Goal: Understand process/instructions: Learn how to perform a task or action

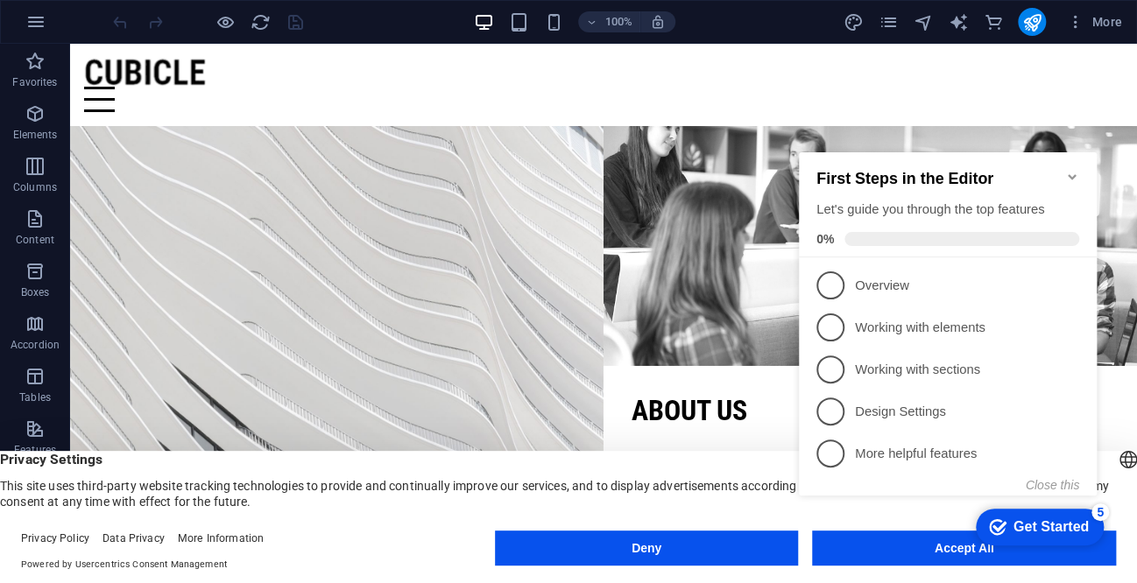
click at [943, 548] on div "checkmark Get Started 5 First Steps in the Editor Let's guide you through the t…" at bounding box center [951, 339] width 319 height 426
click at [907, 546] on div "checkmark Get Started 5 First Steps in the Editor Let's guide you through the t…" at bounding box center [951, 339] width 319 height 426
click at [884, 544] on div "checkmark Get Started 5 First Steps in the Editor Let's guide you through the t…" at bounding box center [951, 339] width 319 height 426
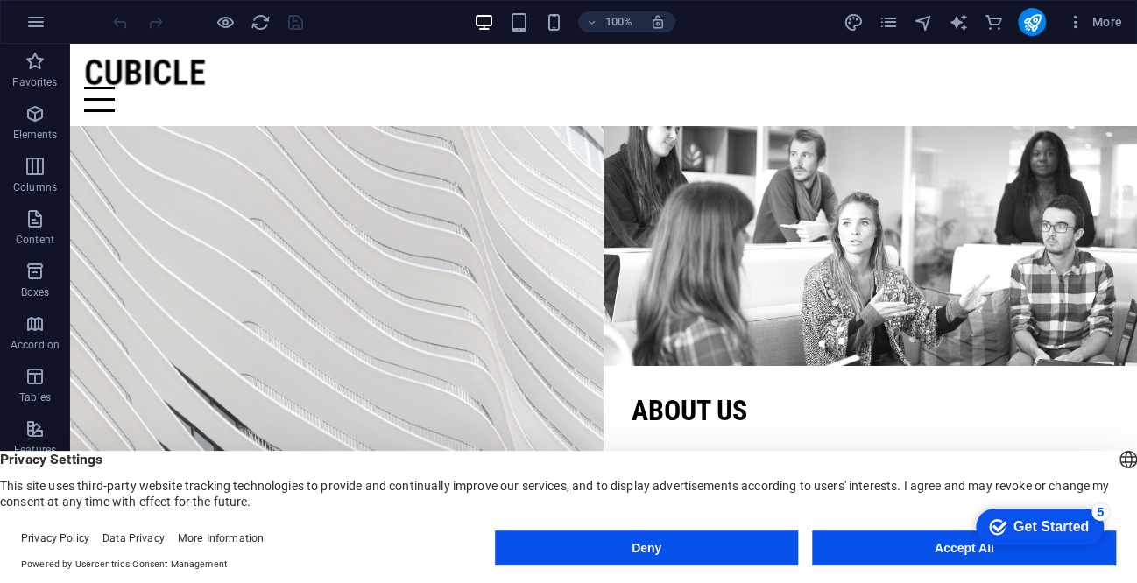
click at [961, 543] on html "checkmark Get Started 5 First Steps in the Editor Let's guide you through the t…" at bounding box center [1035, 526] width 149 height 53
click at [998, 519] on icon "checkmark" at bounding box center [998, 527] width 18 height 18
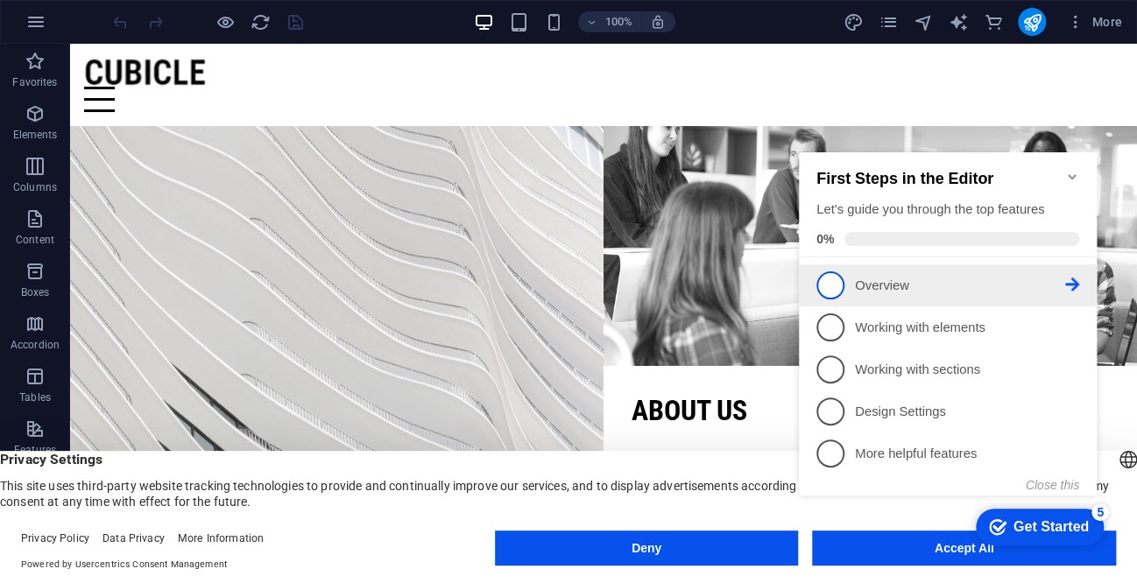
click at [907, 278] on p "Overview - incomplete" at bounding box center [960, 286] width 210 height 18
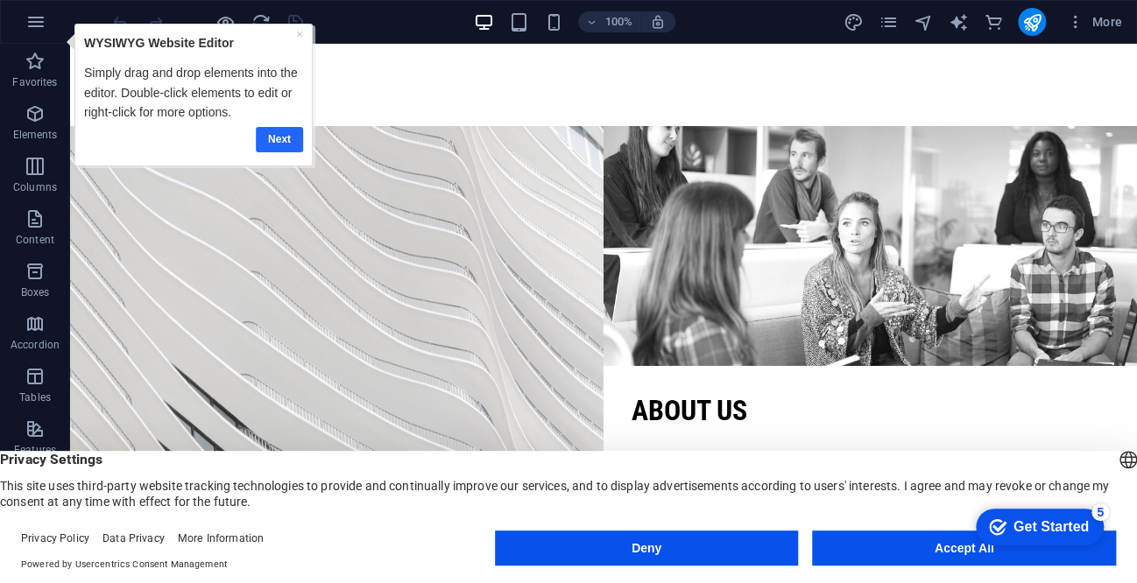
click at [276, 140] on link "Next" at bounding box center [279, 138] width 47 height 25
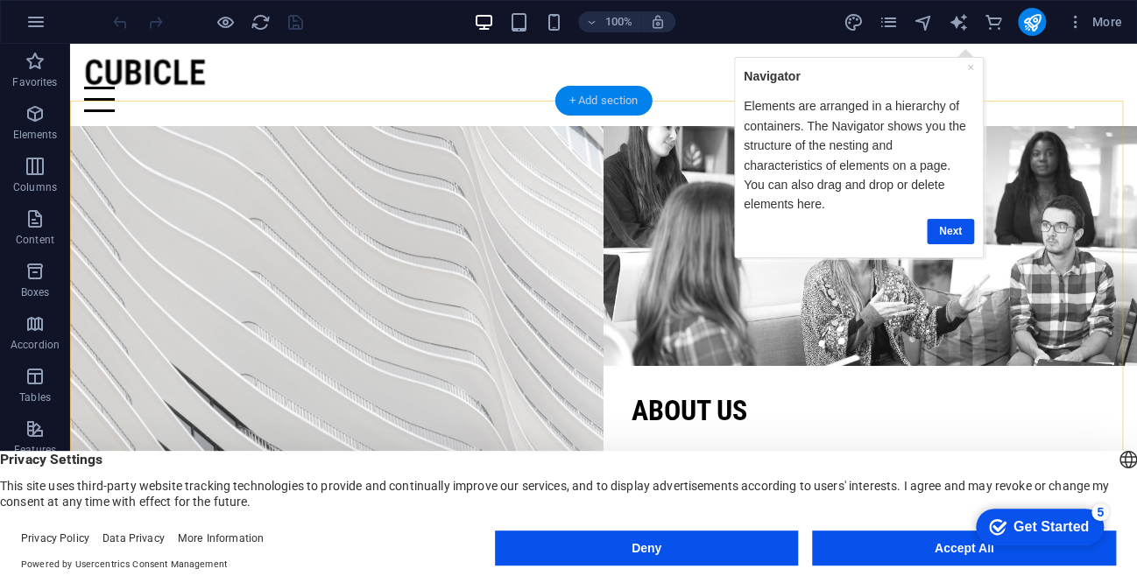
click at [617, 95] on div "+ Add section" at bounding box center [603, 101] width 97 height 30
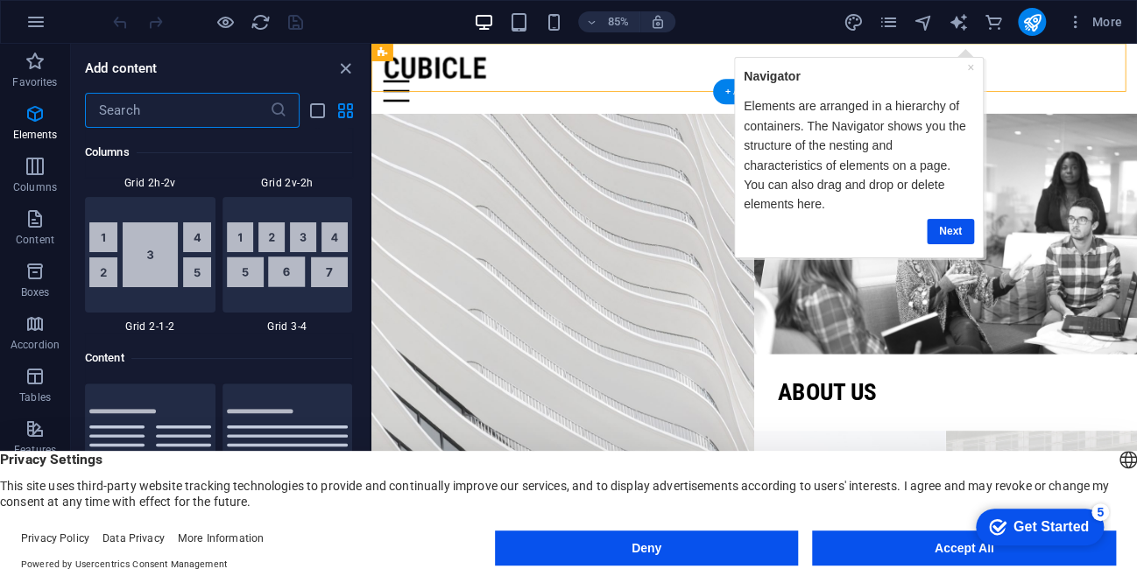
scroll to position [3064, 0]
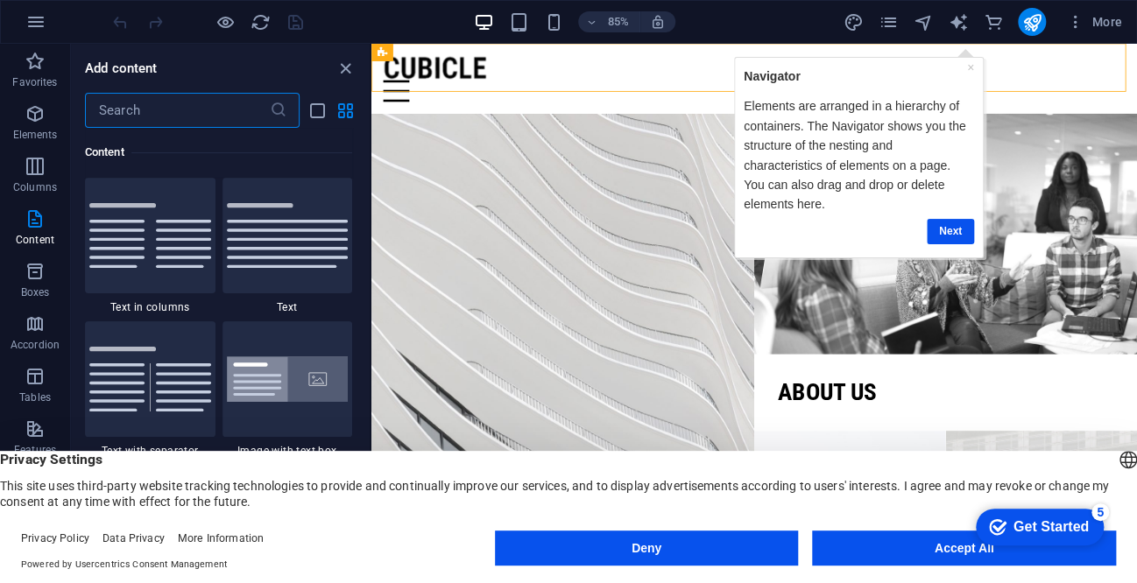
click at [1025, 530] on div "Get Started" at bounding box center [1050, 527] width 75 height 16
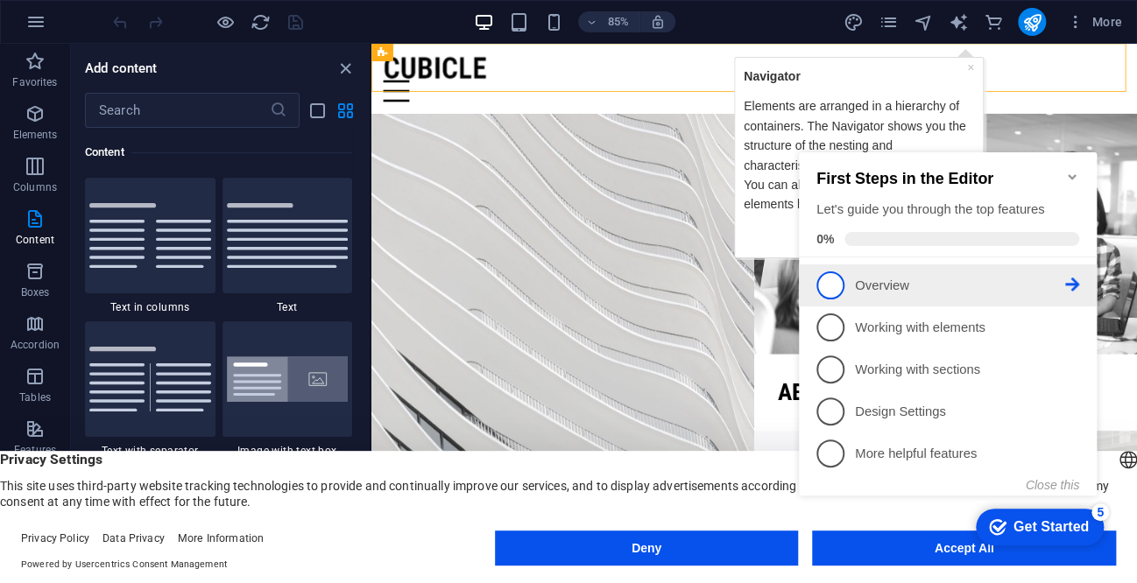
click at [912, 287] on p "Overview - incomplete" at bounding box center [960, 286] width 210 height 18
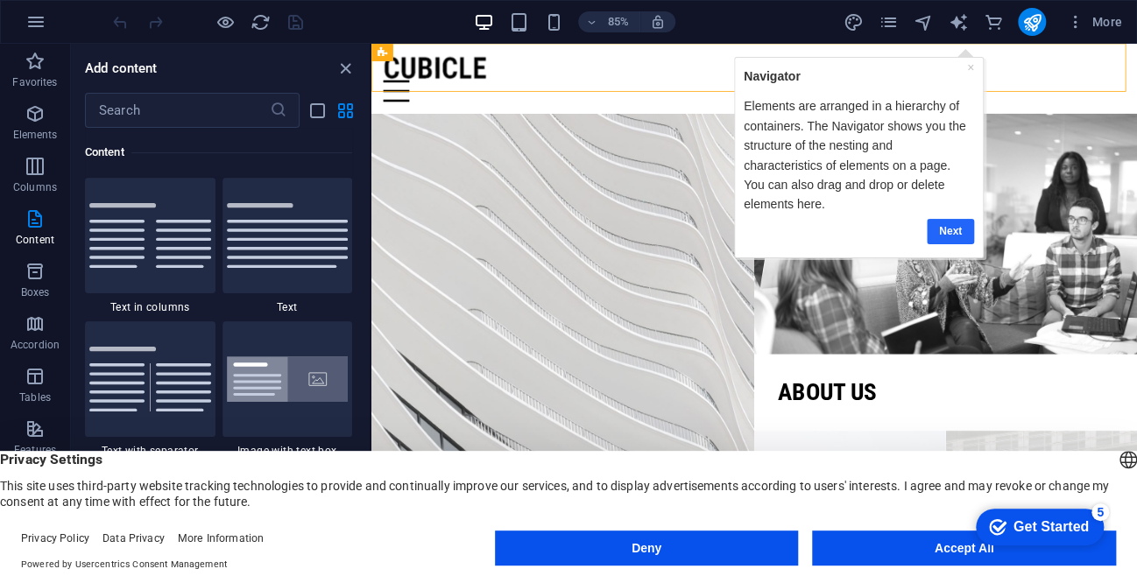
click at [949, 218] on link "Next" at bounding box center [949, 230] width 47 height 25
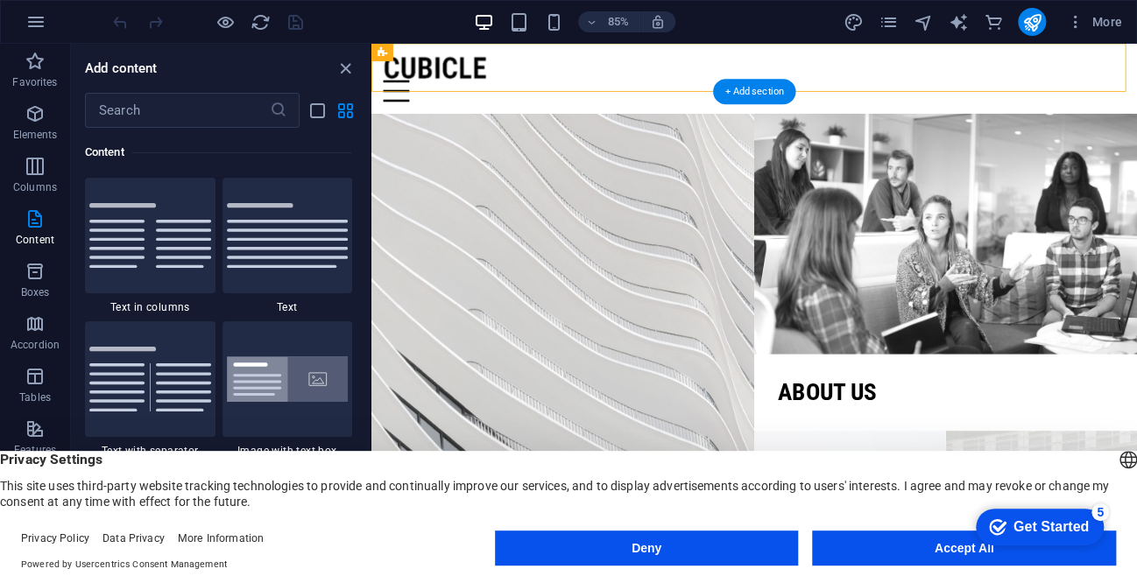
scroll to position [0, 0]
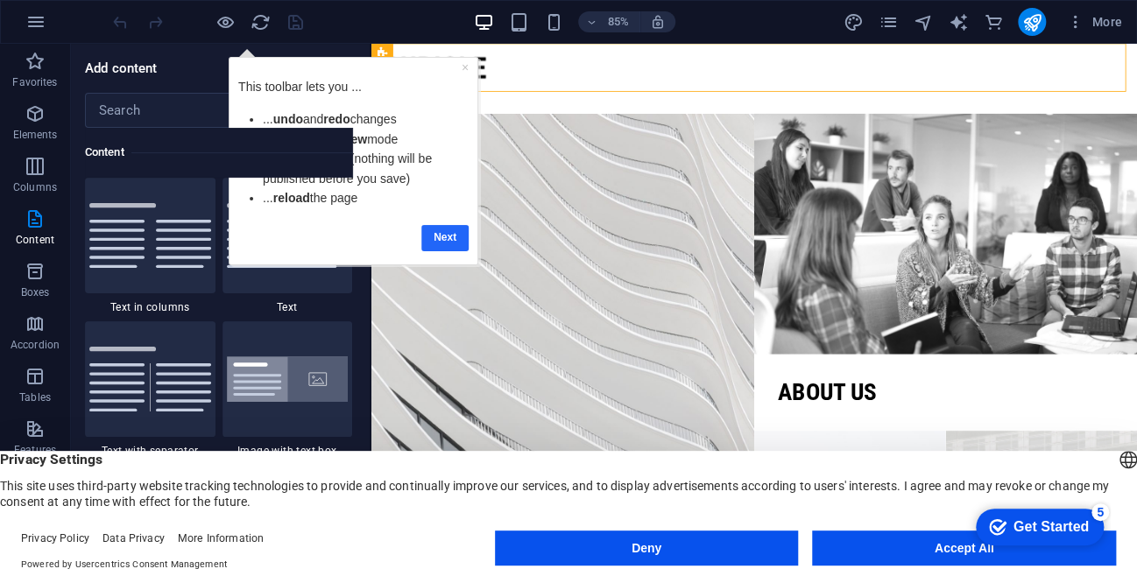
click at [452, 236] on link "Next" at bounding box center [444, 236] width 47 height 25
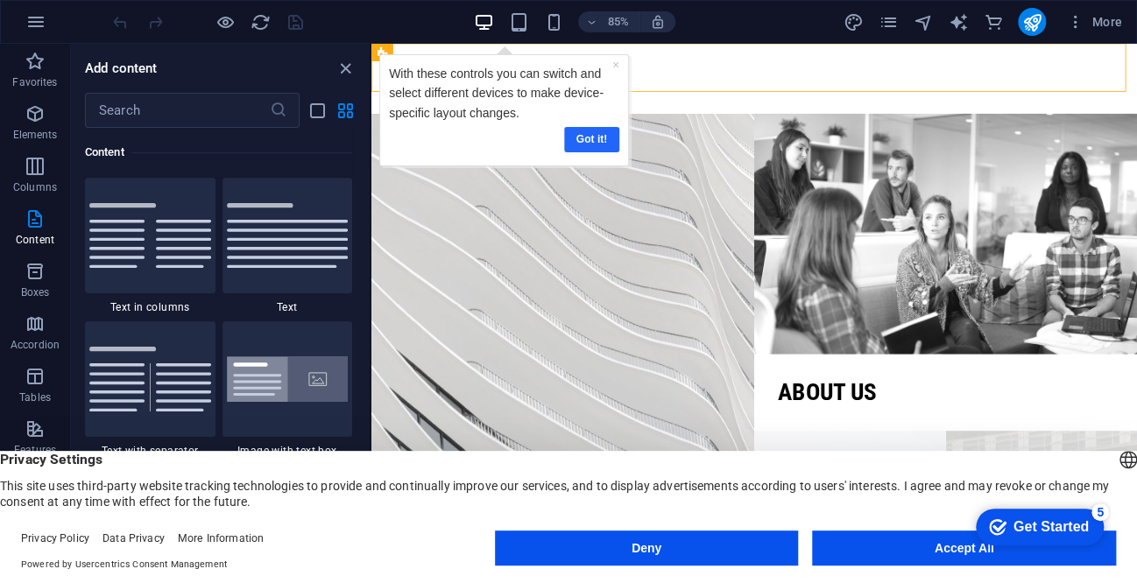
click at [576, 143] on link "Got it!" at bounding box center [591, 138] width 55 height 25
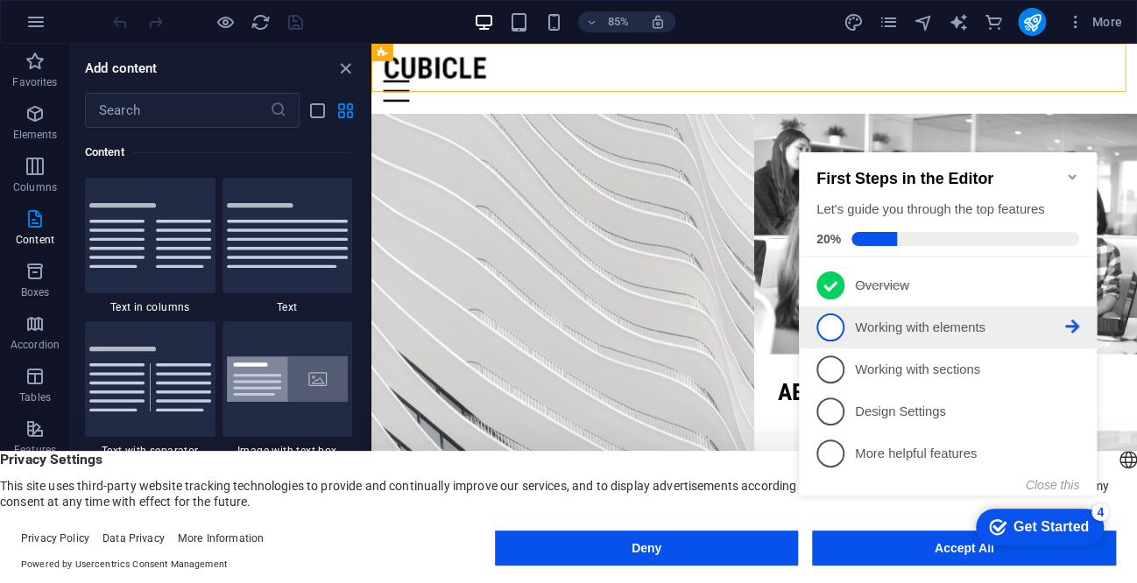
click at [936, 325] on p "Working with elements - incomplete" at bounding box center [960, 328] width 210 height 18
